Goal: Task Accomplishment & Management: Use online tool/utility

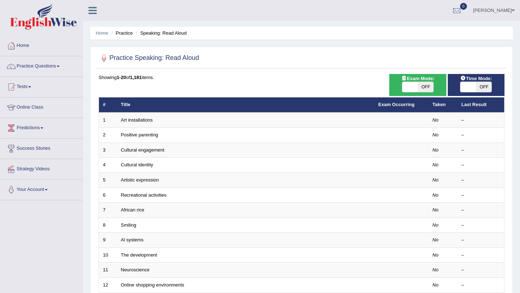
click at [49, 51] on link "Home" at bounding box center [41, 45] width 82 height 18
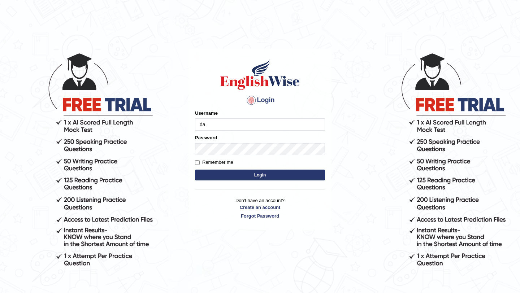
type input "damaniadhruv"
click at [198, 162] on input "Remember me" at bounding box center [197, 162] width 5 height 5
checkbox input "true"
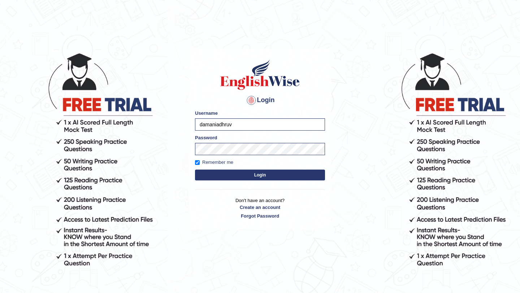
click at [245, 176] on button "Login" at bounding box center [260, 175] width 130 height 11
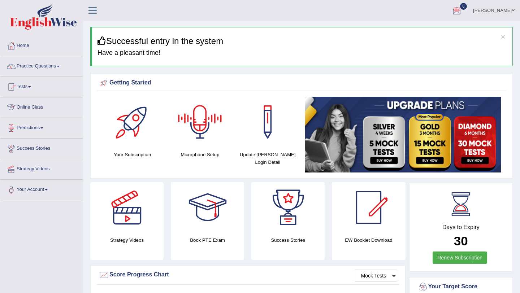
click at [46, 108] on link "Online Class" at bounding box center [41, 106] width 82 height 18
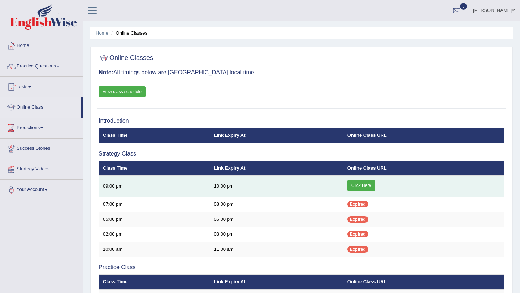
click at [363, 185] on link "Click Here" at bounding box center [361, 185] width 28 height 11
